Goal: Information Seeking & Learning: Check status

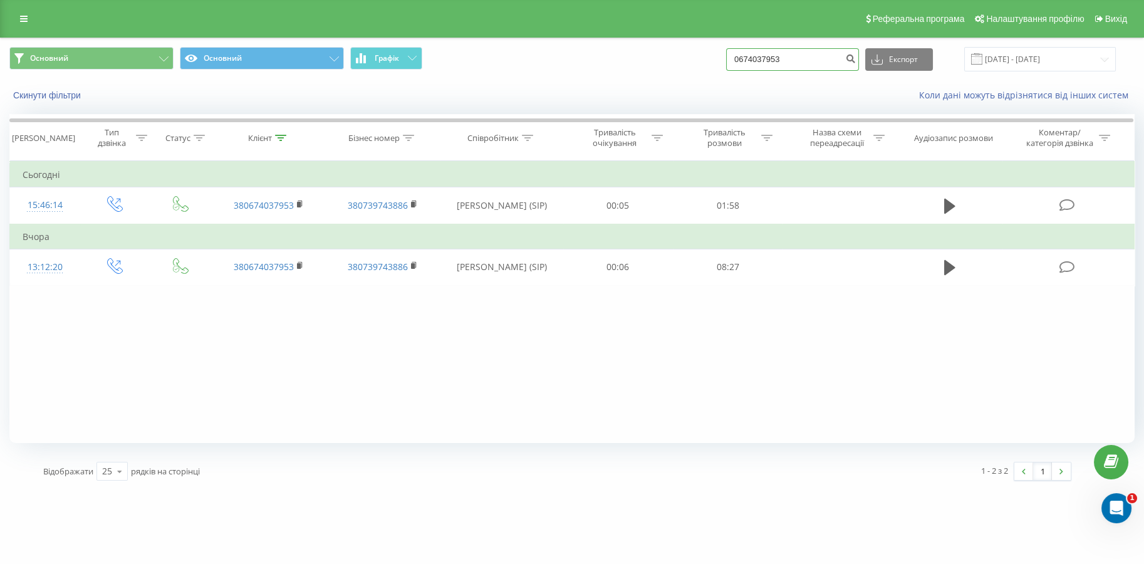
drag, startPoint x: 0, startPoint y: 0, endPoint x: 639, endPoint y: 66, distance: 642.3
click at [639, 66] on div "Основний Основний Графік 0674037953 Експорт .csv .xls .xlsx 21.05.2025 - 21.08.…" at bounding box center [571, 59] width 1125 height 24
paste input "(093) 903-03-28"
click at [749, 61] on input "(093) 903-03-28" at bounding box center [792, 59] width 133 height 23
type input "0939030328"
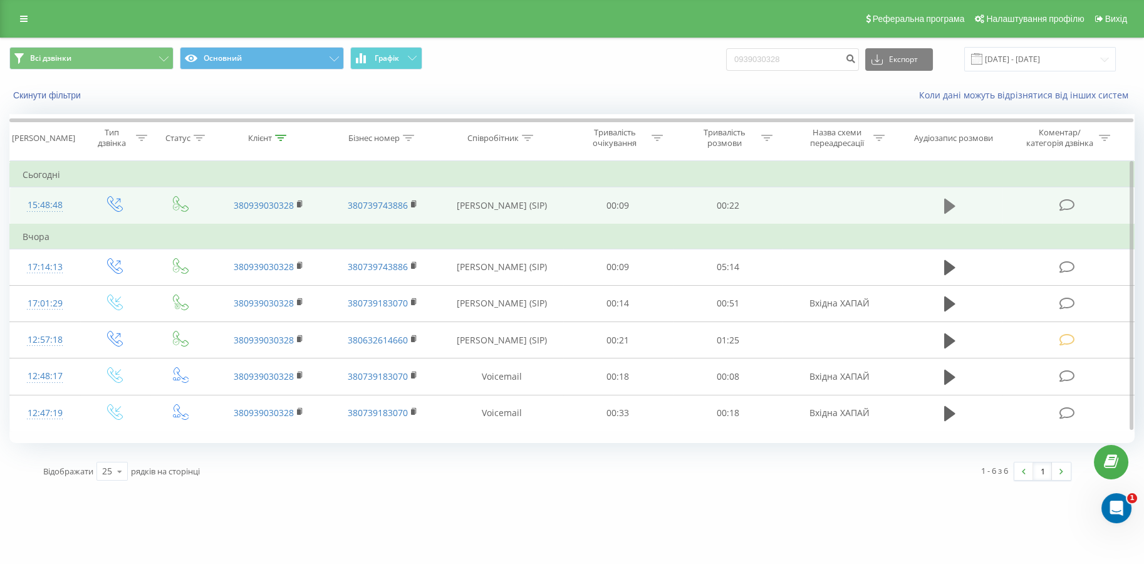
click at [940, 204] on button at bounding box center [949, 206] width 19 height 19
